Goal: Find specific fact: Find specific fact

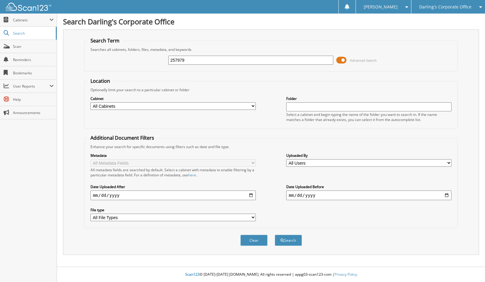
type input "257979"
click at [275, 235] on button "Search" at bounding box center [288, 240] width 27 height 11
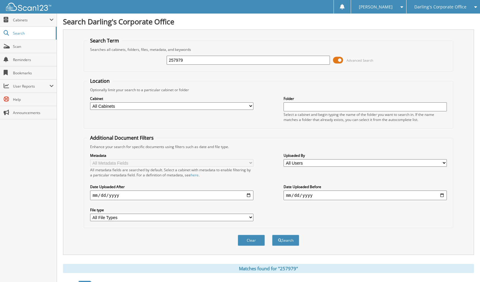
click at [172, 92] on div "Optionally limit your search to a particular cabinet or folder" at bounding box center [268, 89] width 363 height 5
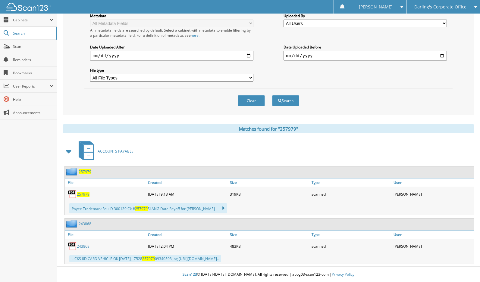
scroll to position [140, 0]
click at [82, 195] on span "257979" at bounding box center [83, 194] width 13 height 5
